Goal: Obtain resource: Download file/media

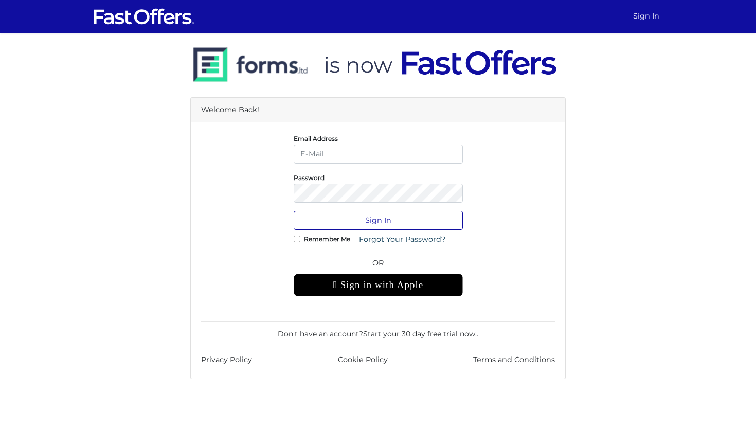
type input "[PERSON_NAME][EMAIL_ADDRESS][DOMAIN_NAME]"
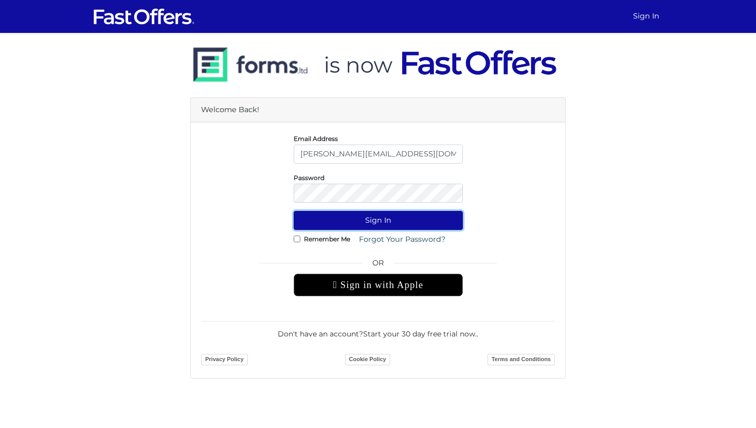
click at [380, 224] on button "Sign In" at bounding box center [378, 220] width 169 height 19
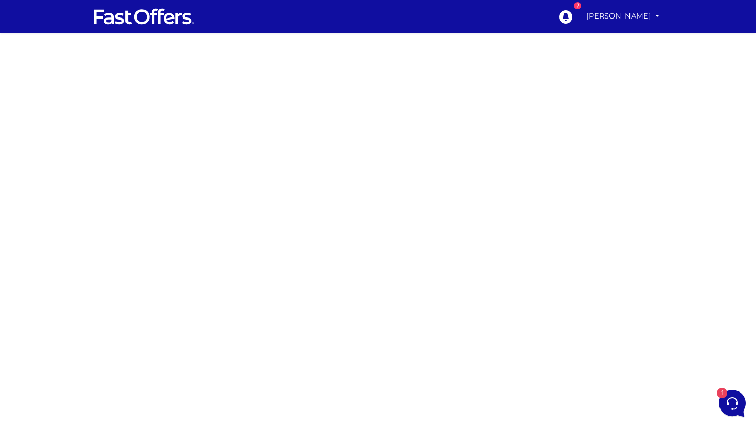
scroll to position [57, 0]
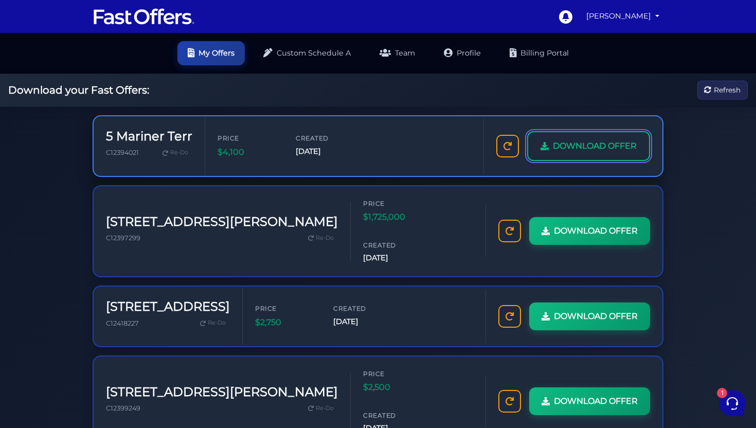
click at [572, 149] on span "DOWNLOAD OFFER" at bounding box center [595, 145] width 84 height 13
click at [600, 142] on span "DOWNLOAD OFFER" at bounding box center [595, 145] width 84 height 13
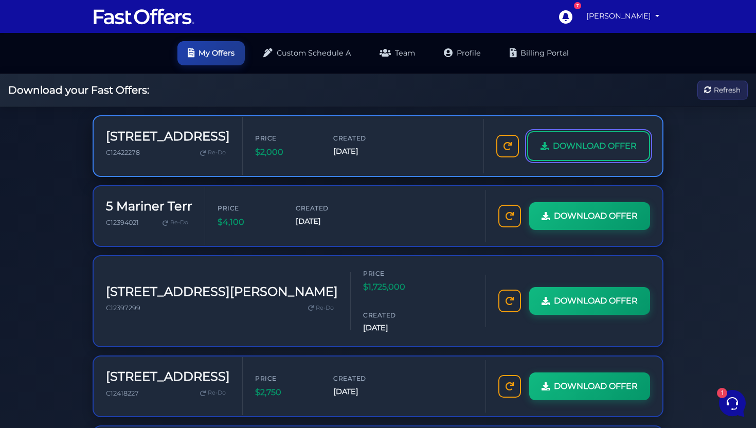
click at [591, 156] on link "DOWNLOAD OFFER" at bounding box center [588, 146] width 123 height 30
